Goal: Check status: Check status

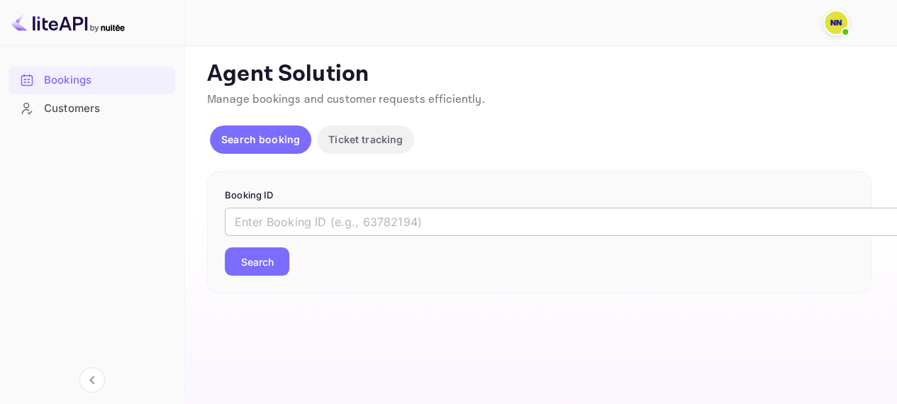
click at [325, 209] on input "text" at bounding box center [579, 222] width 709 height 28
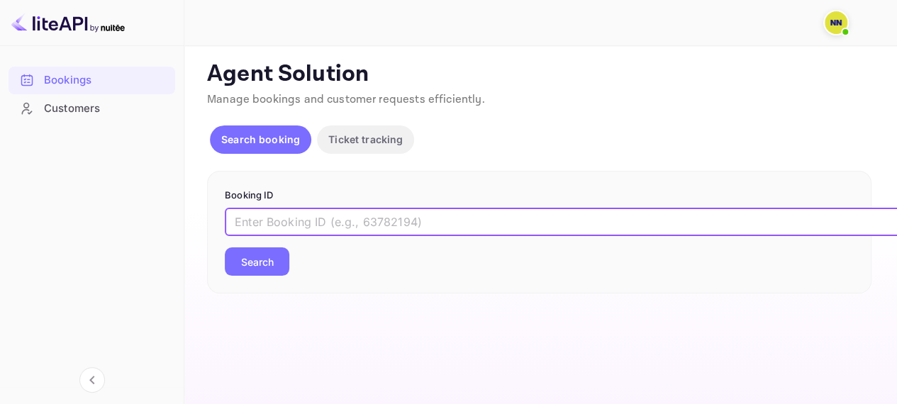
paste input "6242838"
type input "6242838"
click at [284, 254] on button "Search" at bounding box center [257, 261] width 64 height 28
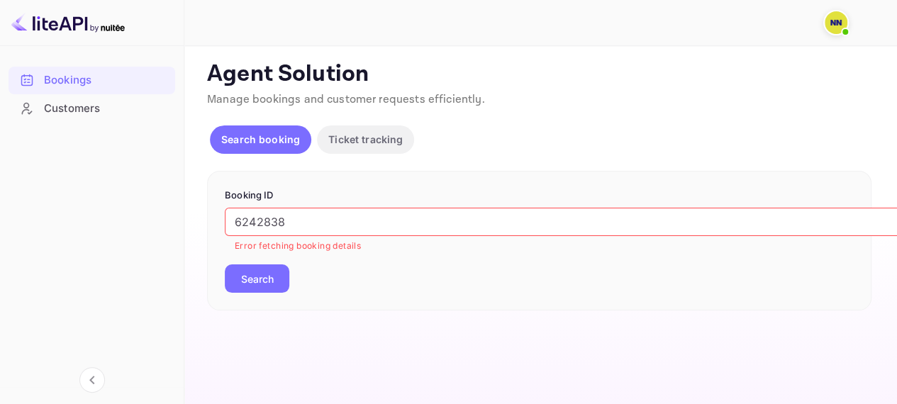
click at [257, 128] on button "Search booking" at bounding box center [260, 139] width 101 height 28
click at [245, 136] on p "Search booking" at bounding box center [260, 139] width 79 height 15
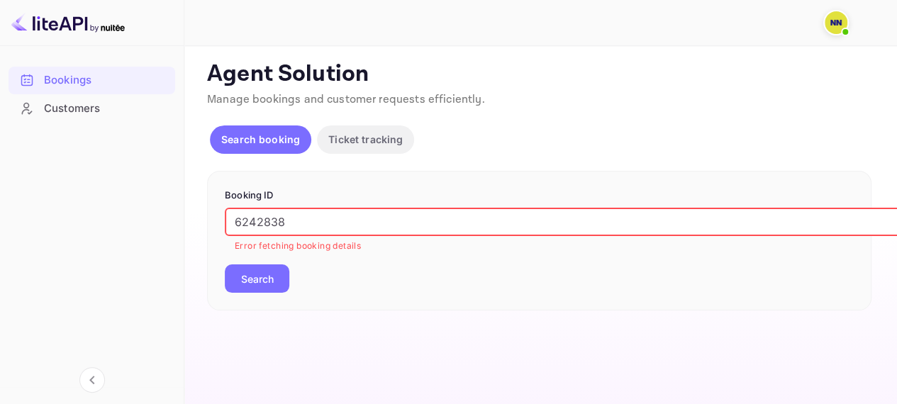
drag, startPoint x: 315, startPoint y: 216, endPoint x: 203, endPoint y: 230, distance: 112.9
click at [203, 230] on div "Ticket Affiliate URL [URL][DOMAIN_NAME] Business partner name Nuitee Travel Cus…" at bounding box center [540, 185] width 678 height 250
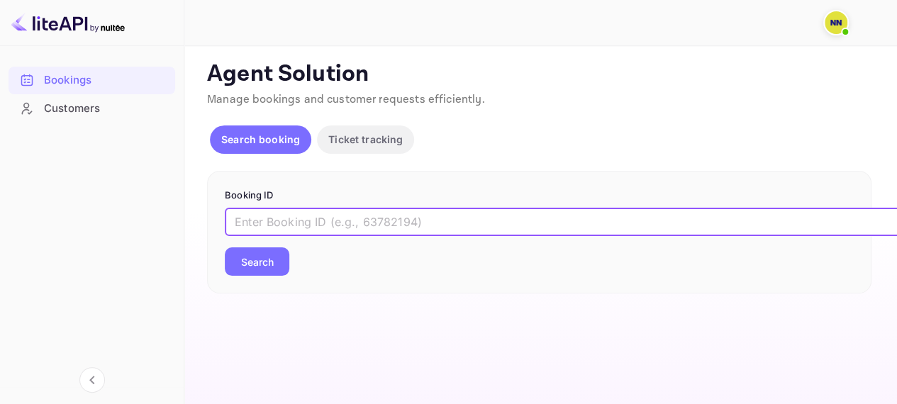
paste input "6242838"
type input "6242838"
click at [233, 257] on button "Search" at bounding box center [257, 261] width 64 height 28
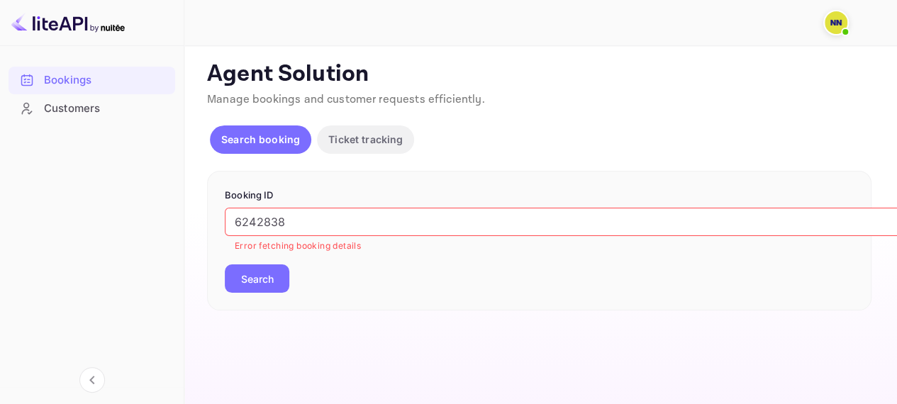
click at [361, 136] on p "Ticket tracking" at bounding box center [365, 139] width 74 height 15
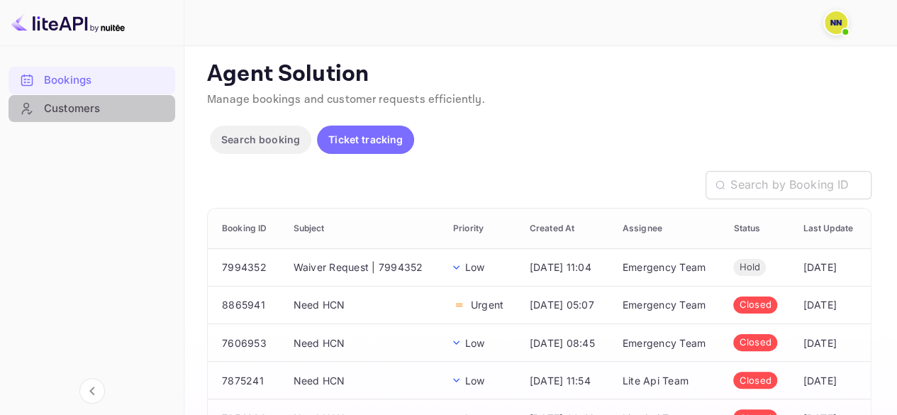
click at [103, 111] on div "Customers" at bounding box center [106, 109] width 124 height 16
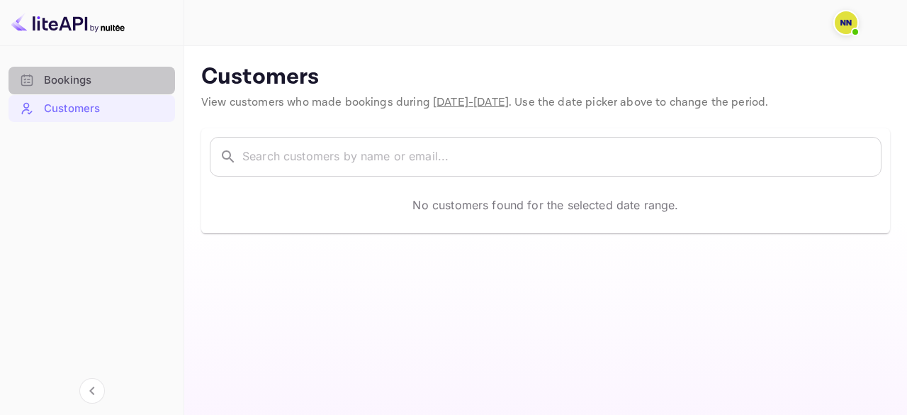
click at [85, 76] on div "Bookings" at bounding box center [106, 80] width 124 height 16
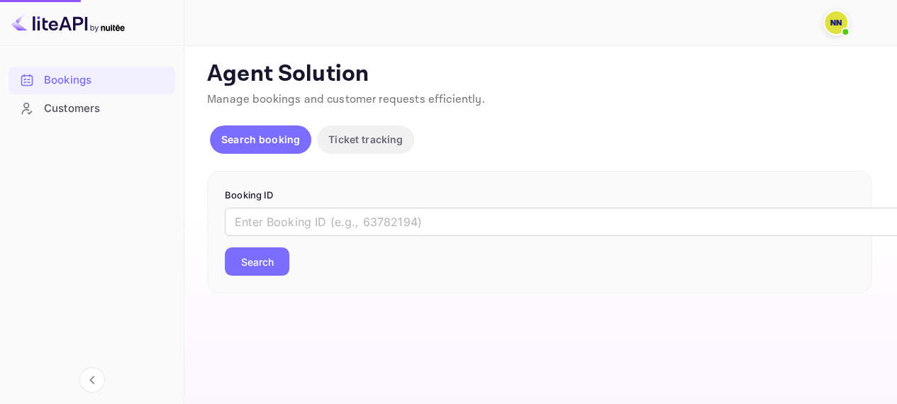
click at [259, 135] on p "Search booking" at bounding box center [260, 139] width 79 height 15
click at [330, 203] on form "Booking ID ​ Search" at bounding box center [539, 233] width 629 height 88
click at [309, 220] on input "text" at bounding box center [579, 222] width 709 height 28
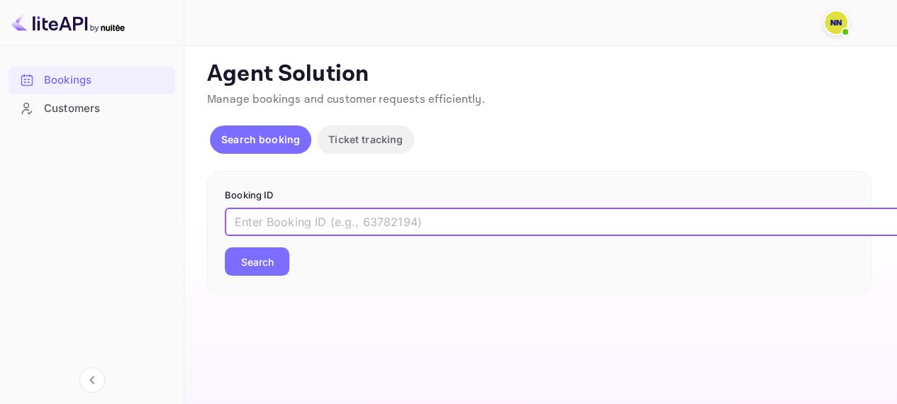
click at [838, 26] on img at bounding box center [835, 22] width 23 height 23
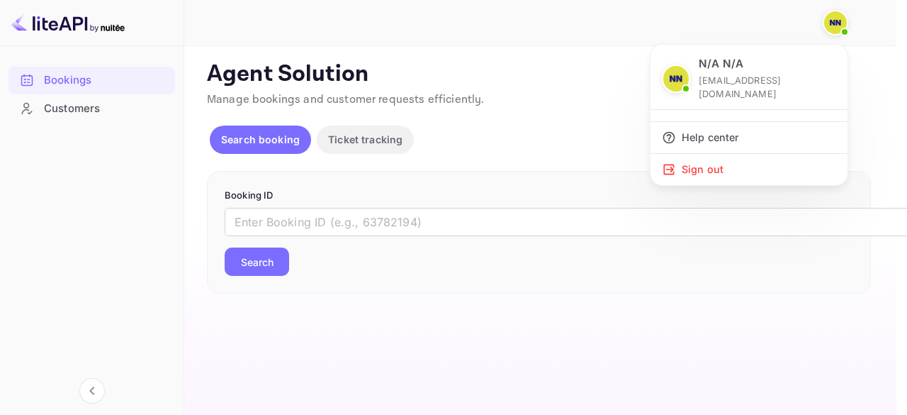
click at [372, 124] on div at bounding box center [453, 207] width 907 height 415
